Goal: Task Accomplishment & Management: Use online tool/utility

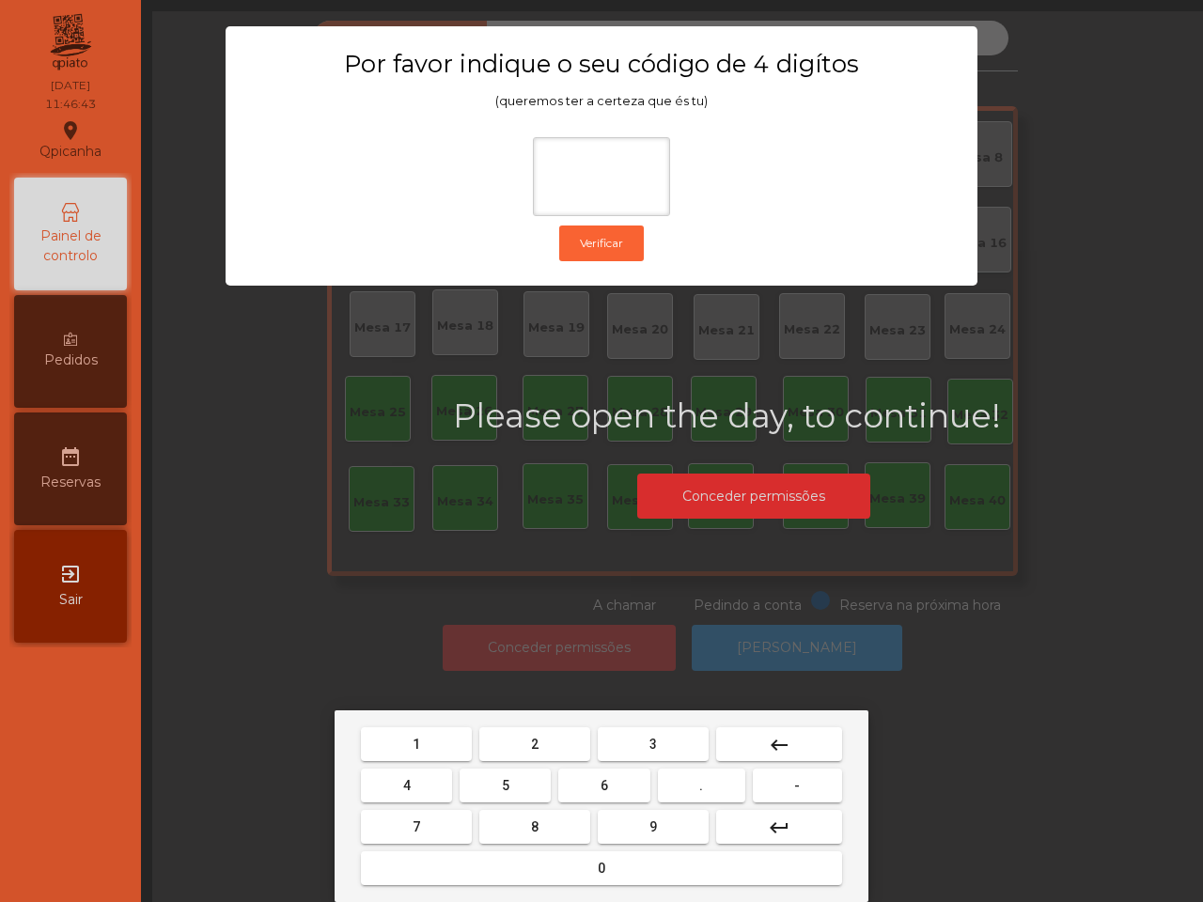
click at [613, 788] on button "6" at bounding box center [603, 786] width 91 height 34
click at [528, 785] on button "5" at bounding box center [505, 786] width 91 height 34
click at [453, 750] on button "1" at bounding box center [416, 745] width 111 height 34
click at [556, 748] on button "2" at bounding box center [534, 745] width 111 height 34
type input "****"
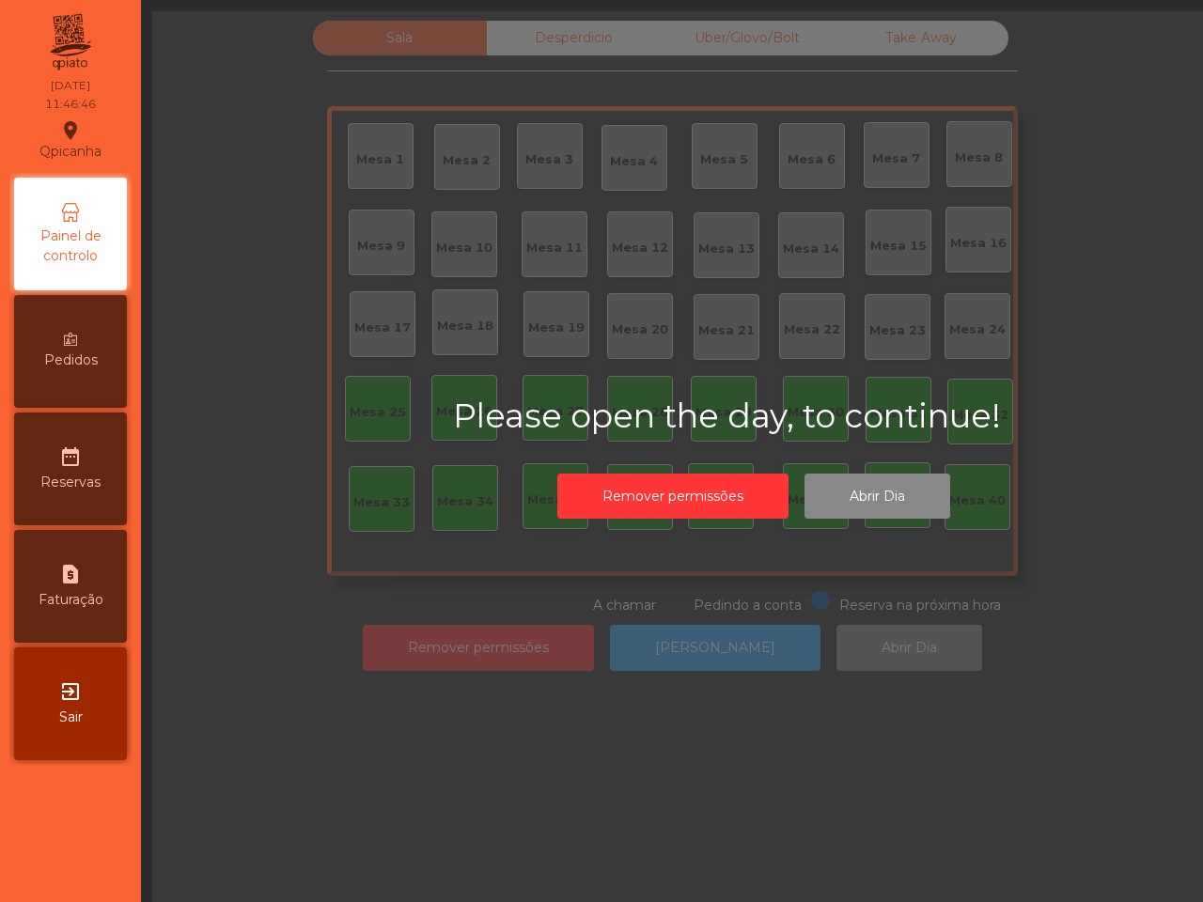
click at [946, 490] on div "Please open the day, to continue! Remover permissões Abrir Dia" at bounding box center [754, 463] width 602 height 133
click at [893, 501] on button "Abrir Dia" at bounding box center [878, 497] width 146 height 46
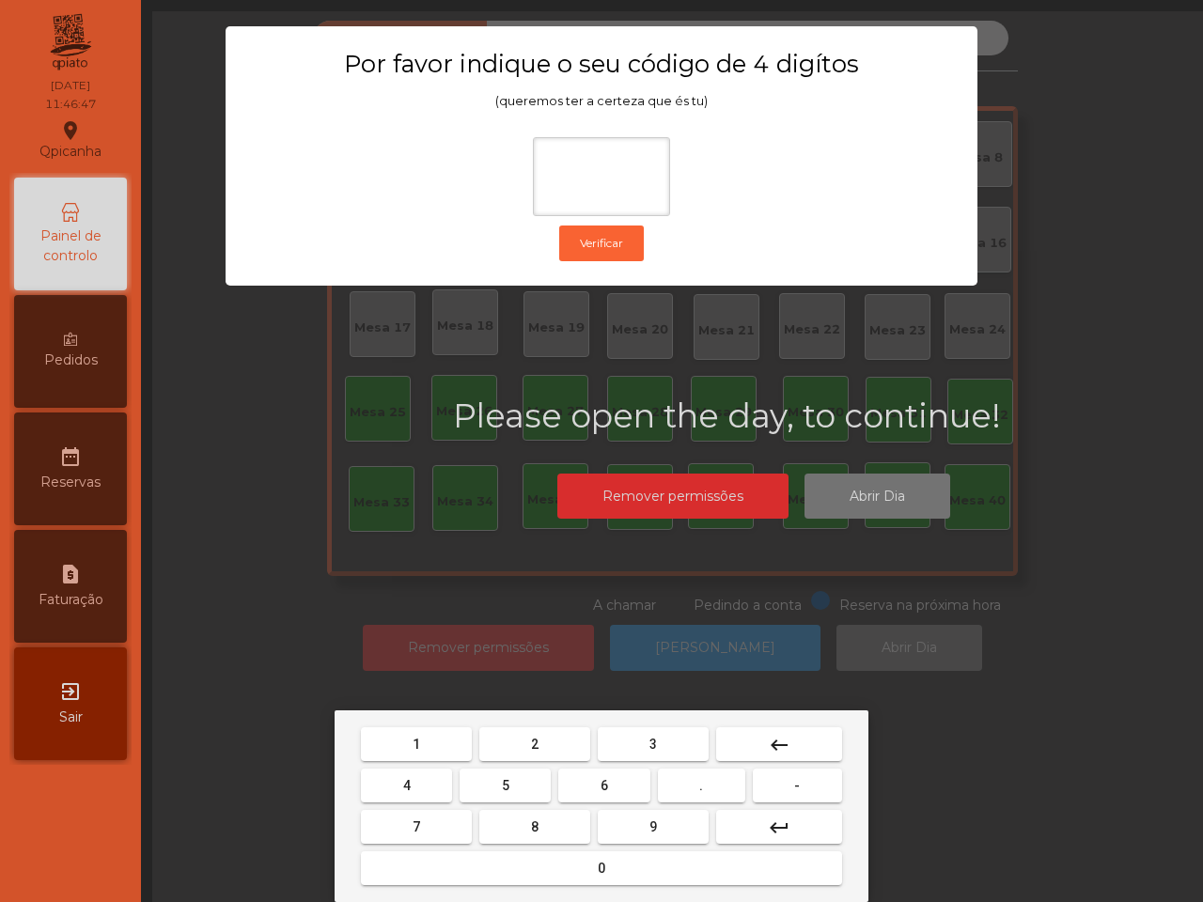
click at [595, 781] on button "6" at bounding box center [603, 786] width 91 height 34
click at [482, 773] on button "5" at bounding box center [505, 786] width 91 height 34
click at [415, 728] on button "1" at bounding box center [416, 745] width 111 height 34
click at [509, 743] on button "2" at bounding box center [534, 745] width 111 height 34
type input "****"
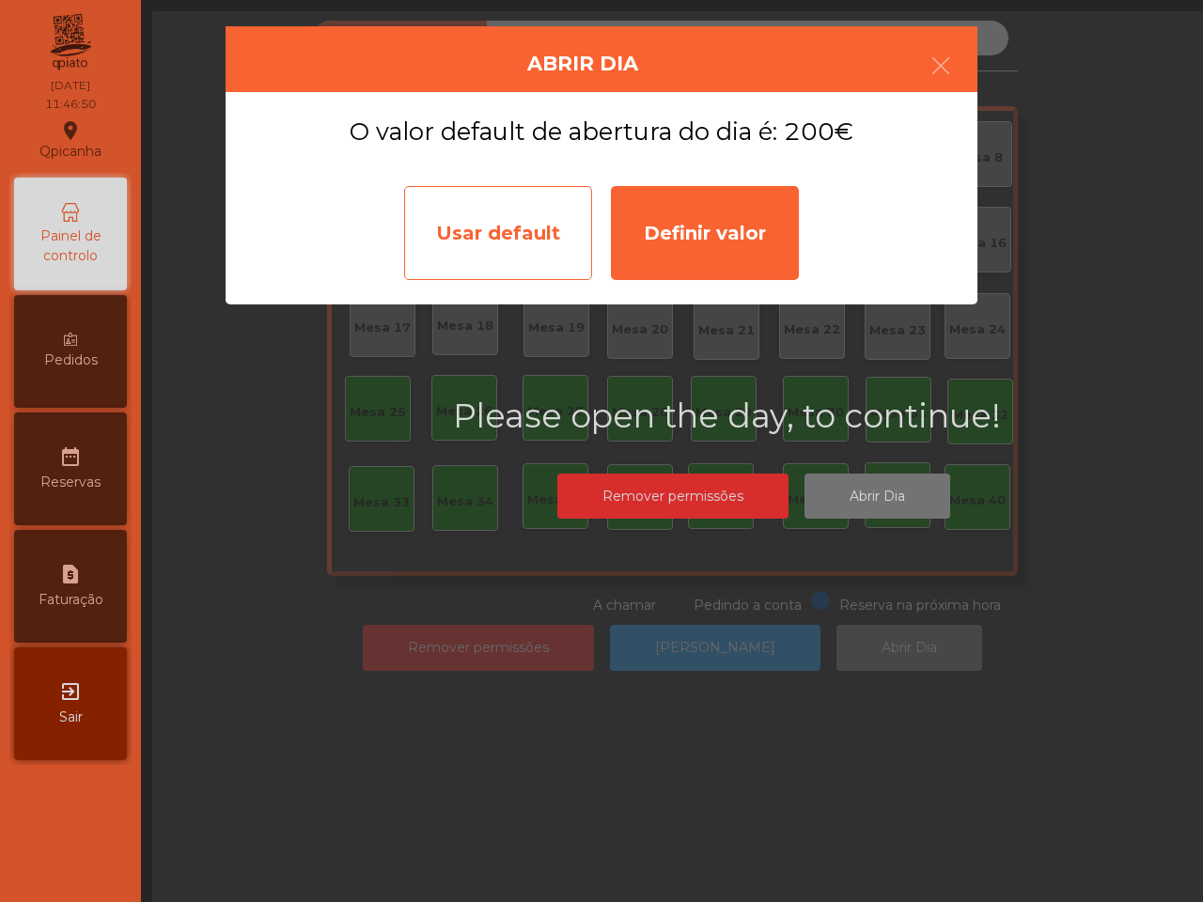
click at [513, 252] on div "Usar default" at bounding box center [498, 233] width 188 height 94
